Goal: Information Seeking & Learning: Learn about a topic

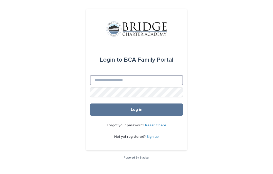
click at [103, 85] on input "Email" at bounding box center [136, 80] width 93 height 10
type input "**********"
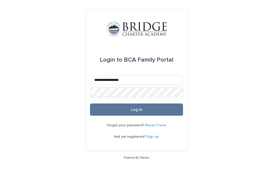
click at [154, 115] on button "Log in" at bounding box center [136, 109] width 93 height 12
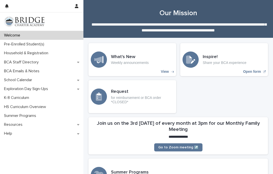
click at [144, 57] on h3 "What's New" at bounding box center [130, 57] width 38 height 6
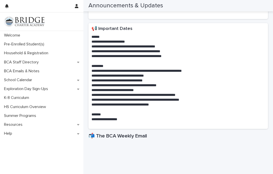
scroll to position [69, 0]
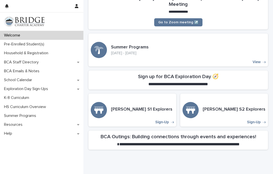
scroll to position [126, 0]
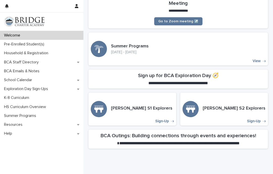
click at [201, 81] on span "**********" at bounding box center [178, 83] width 60 height 4
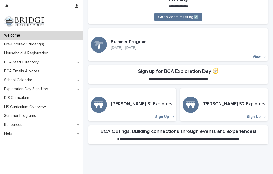
scroll to position [130, 0]
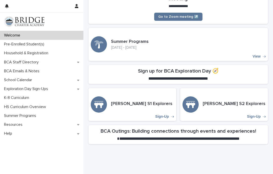
click at [243, 78] on section "**********" at bounding box center [179, 74] width 180 height 19
click at [165, 114] on p "Sign-Up" at bounding box center [162, 116] width 14 height 4
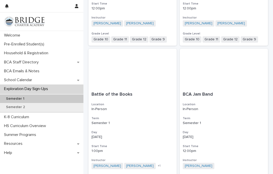
scroll to position [228, 0]
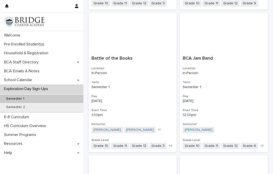
click at [172, 145] on div "Grade 10 Grade 11 Grade 12 Grade 3 Grade 4 Grade 5 Grade 6 Grade 7 Grade 8 Grad…" at bounding box center [133, 145] width 82 height 6
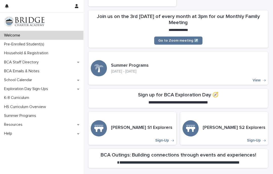
scroll to position [108, 0]
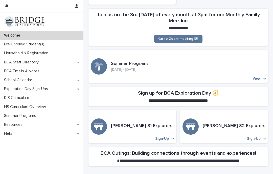
click at [168, 136] on p "Sign-Up" at bounding box center [162, 138] width 14 height 4
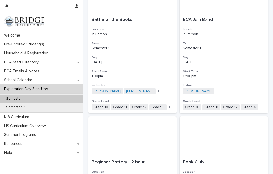
scroll to position [267, 0]
click at [256, 106] on span "Grade 6" at bounding box center [250, 106] width 18 height 6
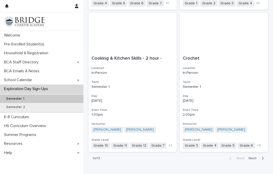
scroll to position [796, 0]
click at [259, 157] on span "Next" at bounding box center [254, 159] width 11 height 4
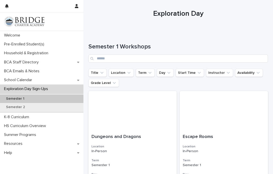
scroll to position [9, 0]
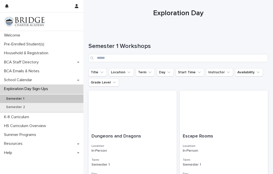
click at [116, 86] on button "Grade Level" at bounding box center [104, 82] width 31 height 8
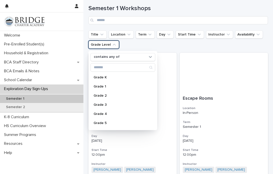
scroll to position [47, 0]
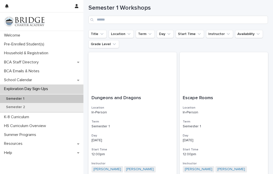
click at [114, 45] on icon "Grade Level" at bounding box center [114, 43] width 5 height 5
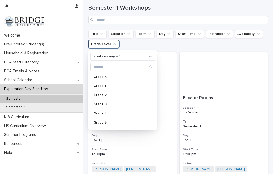
click at [106, 116] on div "Grade 4" at bounding box center [123, 113] width 65 height 8
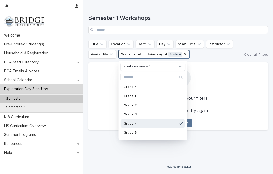
scroll to position [15, 0]
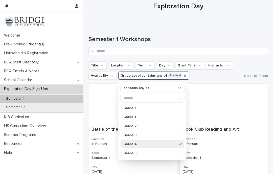
click at [227, 80] on ul "Title Location Term Day Start Time Instructor Availability Grade Level contains…" at bounding box center [166, 70] width 156 height 20
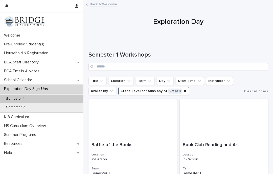
scroll to position [0, 0]
click at [25, 119] on div "K-8 Curriculum" at bounding box center [41, 116] width 83 height 9
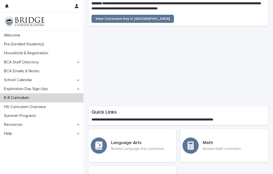
scroll to position [36, 0]
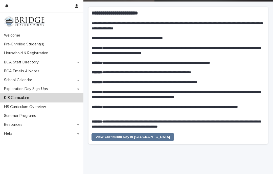
click at [123, 135] on span "View Curriculum Key in [GEOGRAPHIC_DATA]" at bounding box center [133, 137] width 74 height 4
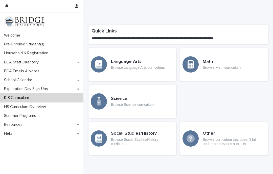
scroll to position [236, 0]
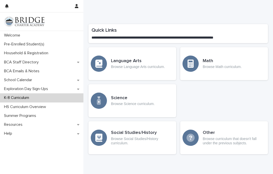
click at [152, 65] on p "Browse Language Arts curriculum." at bounding box center [138, 67] width 54 height 4
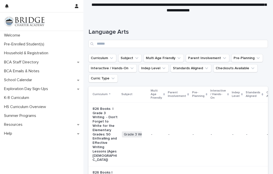
scroll to position [24, 0]
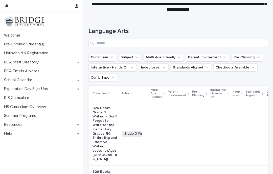
click at [114, 81] on button "Curric Type" at bounding box center [103, 77] width 29 height 8
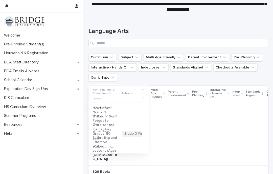
click at [265, 79] on ul "Curriculum Subject Multi Age Friendly Parent Involvement Pre-Planning Interacti…" at bounding box center [179, 67] width 182 height 30
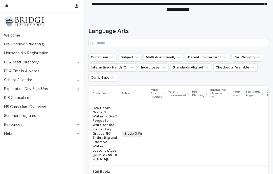
click at [245, 70] on button "Checkouts Available" at bounding box center [235, 67] width 44 height 8
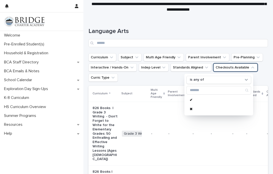
click at [261, 72] on ul "Curriculum Subject Multi Age Friendly Parent Involvement Pre-Planning Interacti…" at bounding box center [179, 67] width 182 height 30
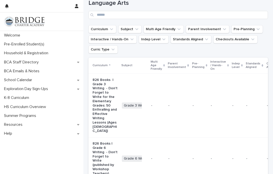
scroll to position [50, 0]
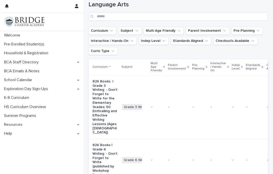
click at [116, 32] on button "Curriculum" at bounding box center [103, 31] width 28 height 8
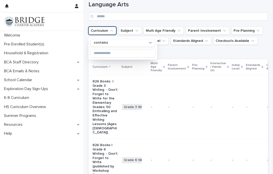
click at [177, 107] on td "-" at bounding box center [178, 106] width 24 height 63
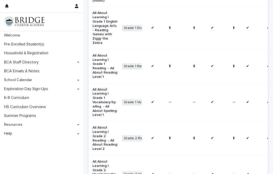
scroll to position [355, 0]
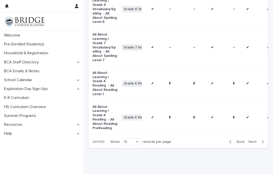
scroll to position [339, 0]
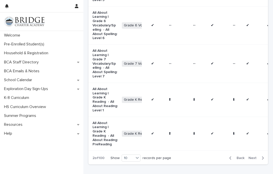
click at [258, 156] on span "Next" at bounding box center [254, 158] width 11 height 4
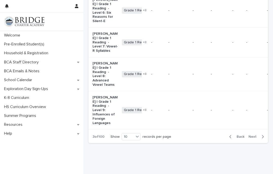
click at [257, 138] on span "Next" at bounding box center [254, 137] width 11 height 4
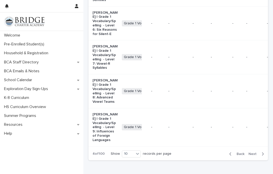
scroll to position [286, 0]
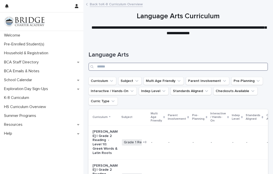
click at [107, 68] on input "Search" at bounding box center [179, 66] width 180 height 8
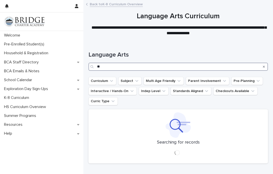
type input "*"
type input "**********"
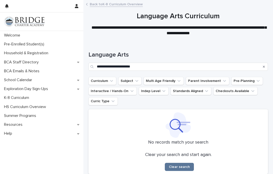
click at [132, 84] on button "Subject" at bounding box center [129, 81] width 23 height 8
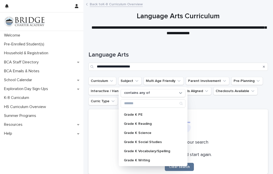
scroll to position [91, 0]
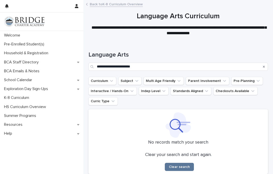
click at [136, 78] on icon "Subject" at bounding box center [136, 80] width 5 height 5
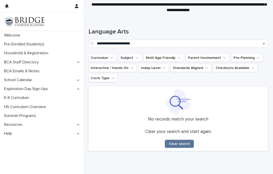
scroll to position [23, 0]
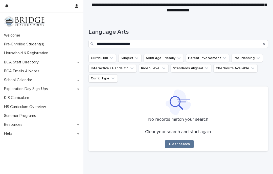
click at [137, 59] on icon "Subject" at bounding box center [136, 57] width 5 height 5
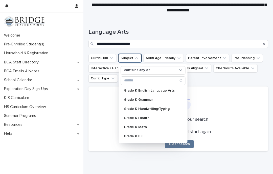
click at [193, 142] on button "Clear search" at bounding box center [179, 144] width 29 height 8
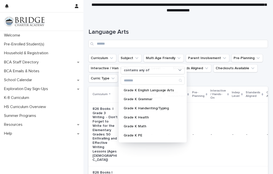
scroll to position [9, 0]
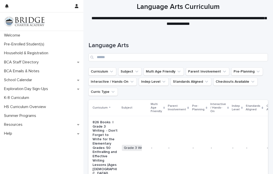
click at [136, 75] on button "Subject" at bounding box center [129, 71] width 23 height 8
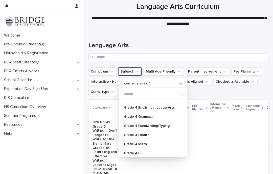
scroll to position [387, 0]
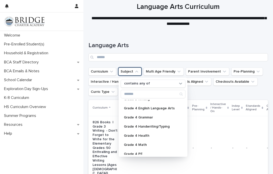
click at [155, 108] on p "Grade 4 English Language Arts" at bounding box center [151, 108] width 54 height 4
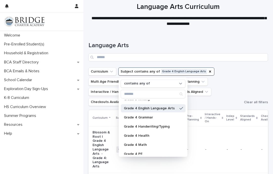
click at [262, 147] on p "-" at bounding box center [270, 149] width 17 height 4
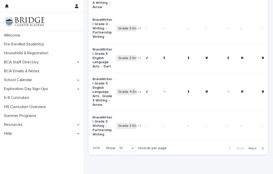
scroll to position [333, 0]
click at [260, 146] on span "Next" at bounding box center [254, 148] width 11 height 4
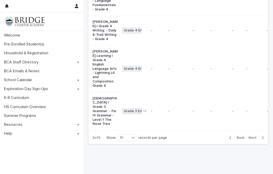
scroll to position [373, 0]
click at [256, 144] on div "Back Next" at bounding box center [246, 137] width 43 height 13
click at [137, 144] on div "2 of 5 Show 10 records per page" at bounding box center [130, 137] width 83 height 12
click at [134, 144] on div "2 of 5 Show 10 records per page" at bounding box center [130, 137] width 83 height 12
click at [126, 165] on div "30" at bounding box center [128, 163] width 18 height 6
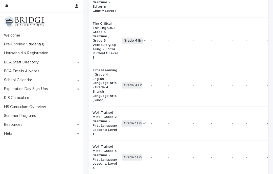
scroll to position [728, 0]
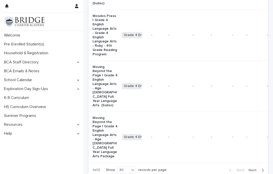
scroll to position [1107, 0]
click at [260, 168] on button "Next" at bounding box center [258, 170] width 22 height 5
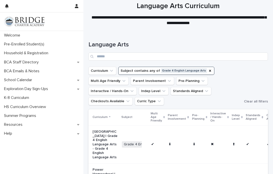
scroll to position [10, 0]
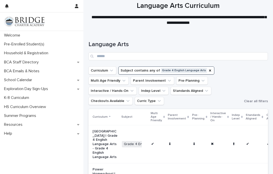
click at [131, 104] on button "Checkouts Available" at bounding box center [111, 101] width 44 height 8
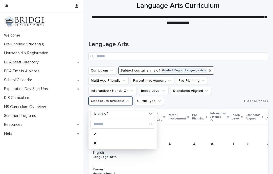
click at [98, 139] on div "✖" at bounding box center [123, 143] width 65 height 8
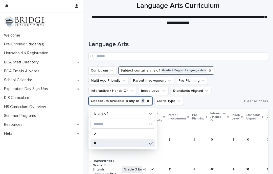
click at [243, 77] on ul "Curriculum Subject contains any of Grade 4 English Language Arts Multi Age Frie…" at bounding box center [166, 85] width 156 height 40
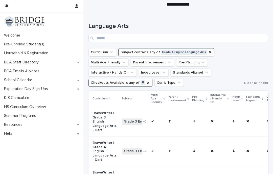
scroll to position [26, 0]
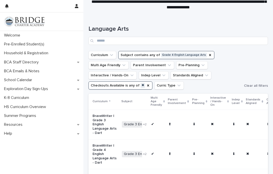
click at [127, 89] on button "Checkouts Available is any of ✖" at bounding box center [121, 85] width 64 height 8
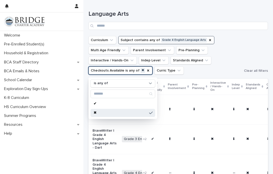
scroll to position [40, 0]
click at [99, 103] on p "✔" at bounding box center [121, 104] width 54 height 4
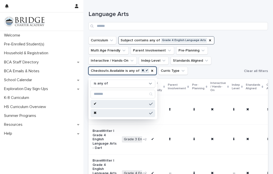
click at [101, 116] on div "✖" at bounding box center [123, 113] width 65 height 8
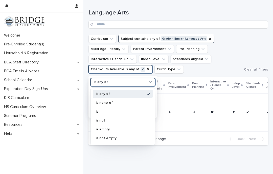
scroll to position [42, 0]
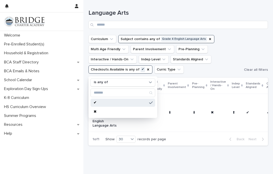
click at [250, 51] on div "Curriculum Subject contains any of Grade 4 English Language Arts Multi Age Frie…" at bounding box center [179, 54] width 180 height 38
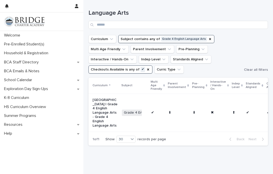
click at [258, 65] on div "Curriculum Subject contains any of Grade 4 English Language Arts Multi Age Frie…" at bounding box center [179, 54] width 180 height 38
click at [149, 70] on icon "Checkouts Available" at bounding box center [148, 69] width 4 height 4
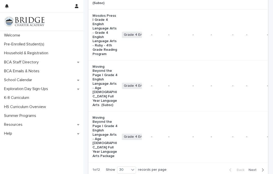
scroll to position [1107, 0]
click at [257, 168] on span "Next" at bounding box center [254, 170] width 11 height 4
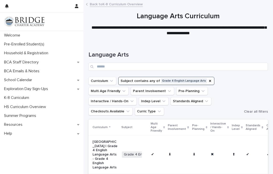
click at [158, 115] on button "Curric Type" at bounding box center [149, 111] width 29 height 8
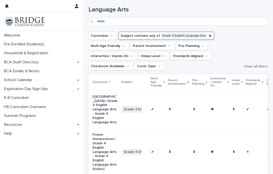
scroll to position [45, 0]
click at [204, 58] on icon "Standards Aligned" at bounding box center [206, 56] width 5 height 5
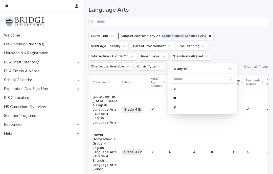
click at [243, 40] on ul "Curriculum Subject contains any of Grade 4 English Language Arts Multi Age Frie…" at bounding box center [166, 51] width 156 height 40
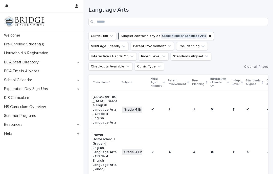
click at [101, 110] on p "[GEOGRAPHIC_DATA] | Grade 4 English Language Arts - Grade 4 English Language Ar…" at bounding box center [105, 110] width 25 height 30
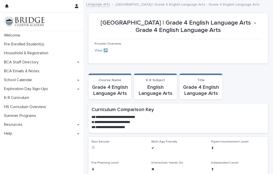
click at [17, 100] on div "K-8 Curriculum" at bounding box center [41, 97] width 83 height 9
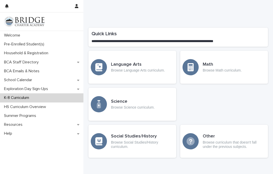
scroll to position [232, 0]
click at [244, 66] on div "Math Browse Math curriculum." at bounding box center [224, 66] width 88 height 33
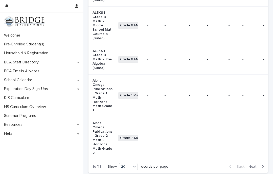
scroll to position [685, 0]
click at [264, 164] on icon "button" at bounding box center [263, 166] width 2 height 5
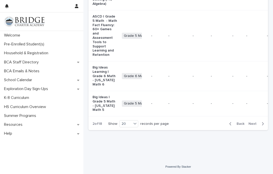
scroll to position [782, 0]
click at [259, 125] on span "Next" at bounding box center [254, 124] width 11 height 4
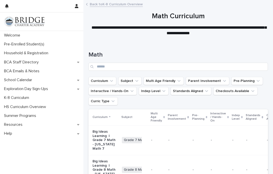
click at [134, 81] on button "Subject" at bounding box center [129, 81] width 23 height 8
click at [136, 79] on icon "Subject" at bounding box center [136, 80] width 5 height 5
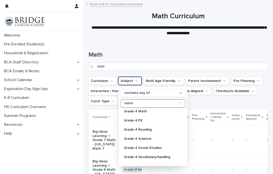
scroll to position [422, 0]
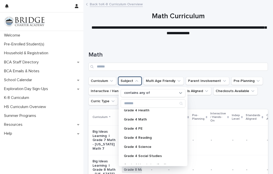
click at [145, 116] on div "Grade 4 Math" at bounding box center [153, 119] width 65 height 8
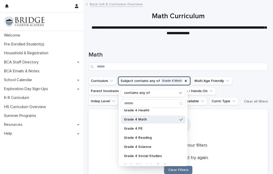
click at [160, 119] on p "Grade 4 Math" at bounding box center [151, 119] width 54 height 4
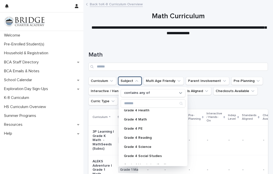
click at [247, 127] on td "-" at bounding box center [251, 140] width 20 height 30
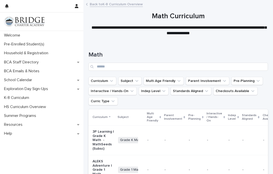
click at [138, 80] on icon "Subject" at bounding box center [136, 81] width 3 height 2
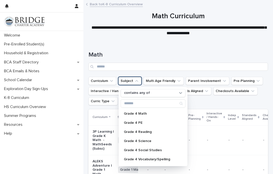
scroll to position [421, 0]
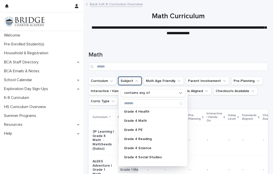
click at [141, 121] on p "Grade 4 Math" at bounding box center [151, 121] width 54 height 4
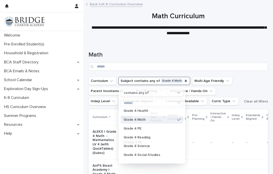
click at [255, 52] on h1 "Math" at bounding box center [179, 54] width 180 height 7
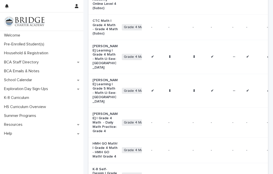
scroll to position [221, 0]
click at [96, 69] on p "[PERSON_NAME] Learning | Grade 4 Math - Math-U-See: [GEOGRAPHIC_DATA]" at bounding box center [105, 57] width 25 height 26
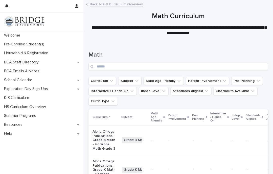
click at [138, 81] on icon "Subject" at bounding box center [136, 80] width 5 height 5
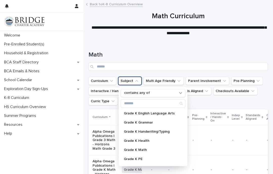
scroll to position [64, 0]
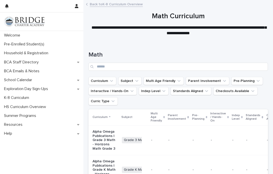
click at [135, 80] on icon "Subject" at bounding box center [136, 80] width 5 height 5
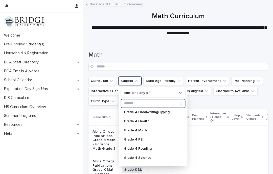
scroll to position [412, 0]
click at [136, 132] on div "Grade 4 Math" at bounding box center [153, 129] width 65 height 8
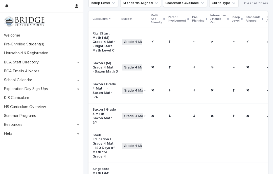
scroll to position [97, 0]
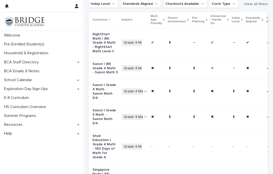
click at [103, 40] on p "RightStart Math | (M) Grade 4 Math - RightStart Math Level C" at bounding box center [105, 42] width 25 height 21
